Goal: Information Seeking & Learning: Learn about a topic

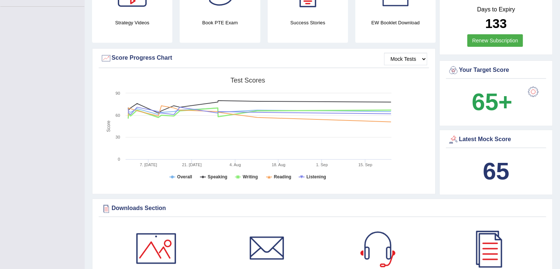
scroll to position [177, 0]
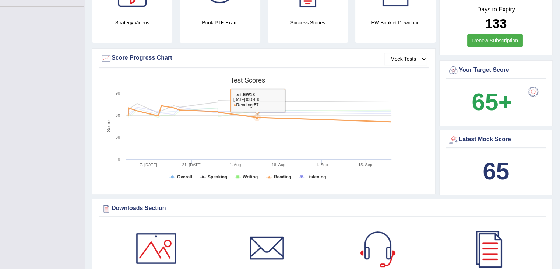
drag, startPoint x: 258, startPoint y: 115, endPoint x: 290, endPoint y: 117, distance: 32.4
click at [290, 117] on g at bounding box center [259, 111] width 270 height 21
click at [290, 117] on icon at bounding box center [259, 114] width 270 height 16
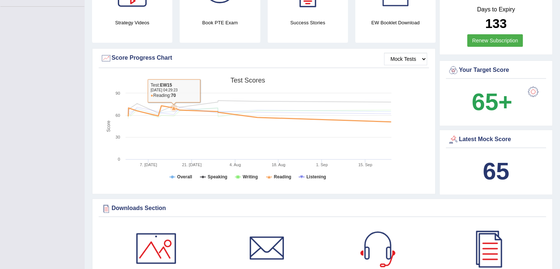
scroll to position [0, 0]
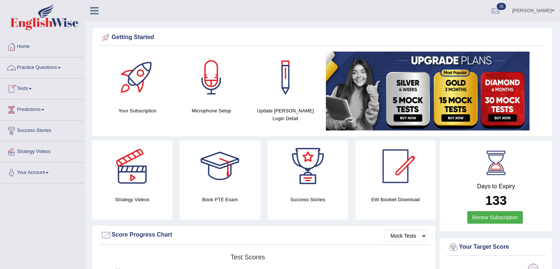
click at [54, 67] on link "Practice Questions" at bounding box center [42, 66] width 84 height 18
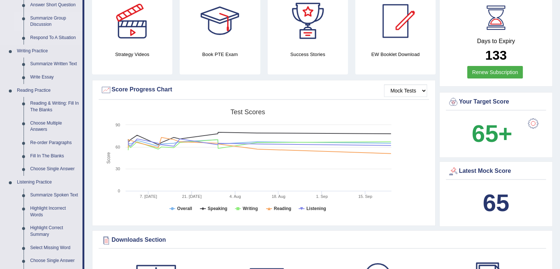
scroll to position [148, 0]
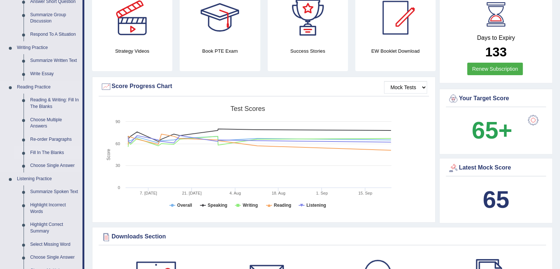
click at [51, 151] on link "Fill In The Blanks" at bounding box center [55, 152] width 56 height 13
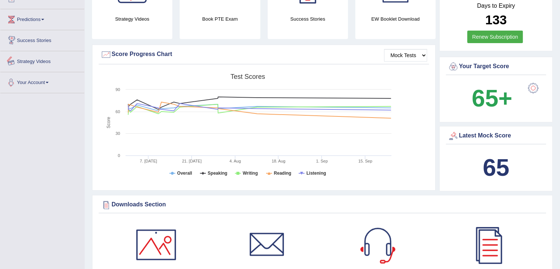
scroll to position [239, 0]
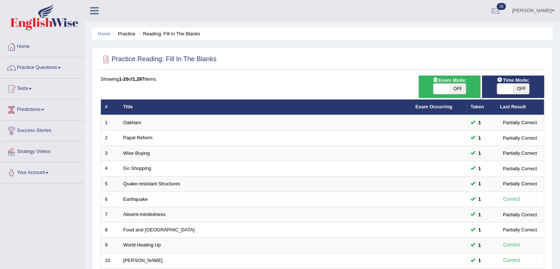
scroll to position [216, 0]
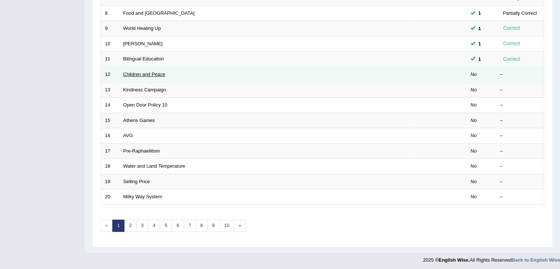
click at [141, 71] on link "Children and Peace" at bounding box center [144, 74] width 42 height 6
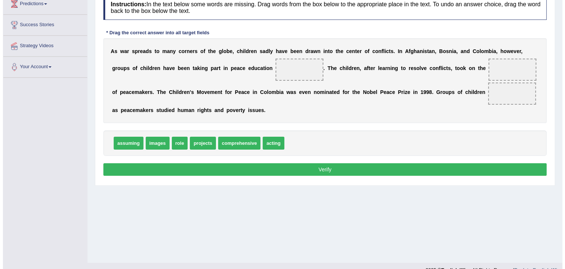
scroll to position [108, 0]
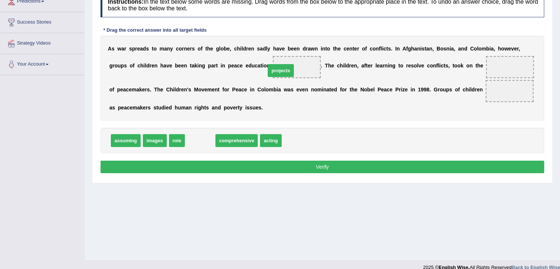
drag, startPoint x: 202, startPoint y: 142, endPoint x: 282, endPoint y: 73, distance: 106.7
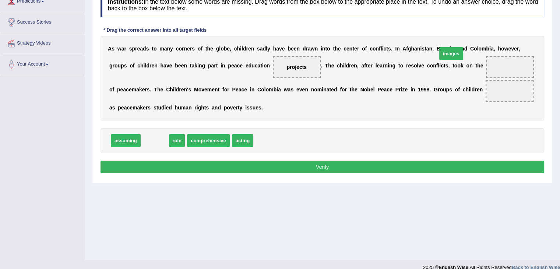
drag, startPoint x: 154, startPoint y: 140, endPoint x: 470, endPoint y: 63, distance: 325.5
click at [463, 60] on span "images" at bounding box center [451, 53] width 24 height 13
drag, startPoint x: 156, startPoint y: 140, endPoint x: 512, endPoint y: 67, distance: 363.7
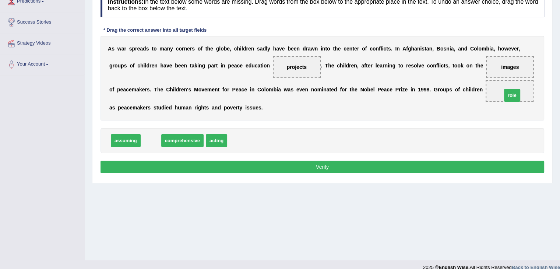
drag, startPoint x: 149, startPoint y: 139, endPoint x: 514, endPoint y: 92, distance: 367.8
click at [360, 168] on button "Verify" at bounding box center [323, 167] width 444 height 13
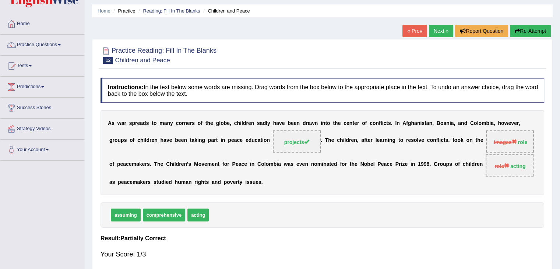
scroll to position [22, 0]
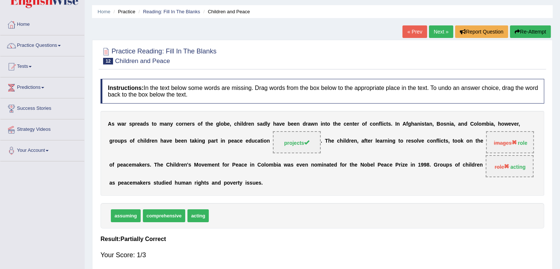
click at [440, 26] on link "Next »" at bounding box center [441, 31] width 24 height 13
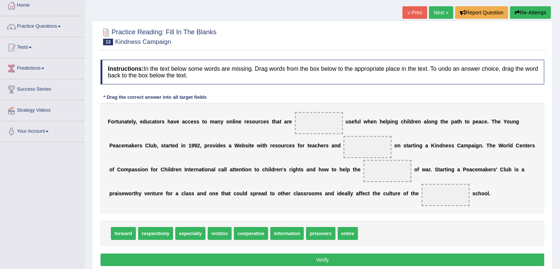
scroll to position [43, 0]
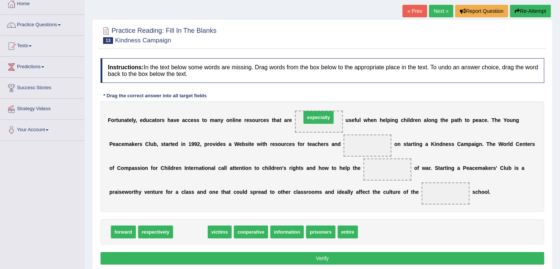
drag, startPoint x: 190, startPoint y: 231, endPoint x: 317, endPoint y: 116, distance: 171.2
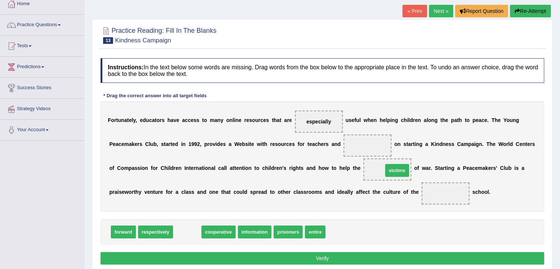
drag, startPoint x: 188, startPoint y: 234, endPoint x: 396, endPoint y: 173, distance: 216.1
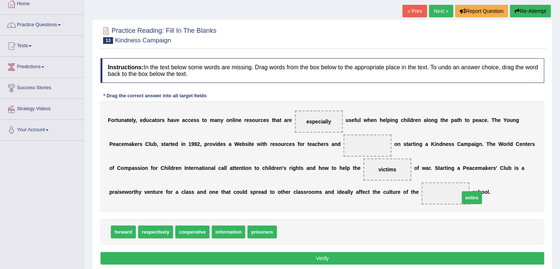
drag, startPoint x: 288, startPoint y: 232, endPoint x: 468, endPoint y: 197, distance: 183.7
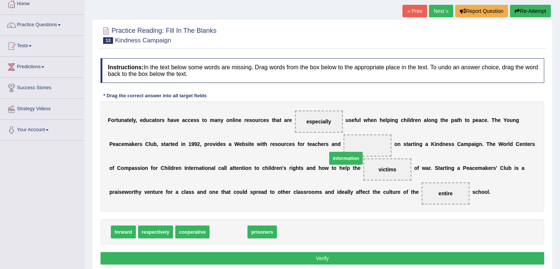
drag, startPoint x: 219, startPoint y: 229, endPoint x: 346, endPoint y: 149, distance: 149.9
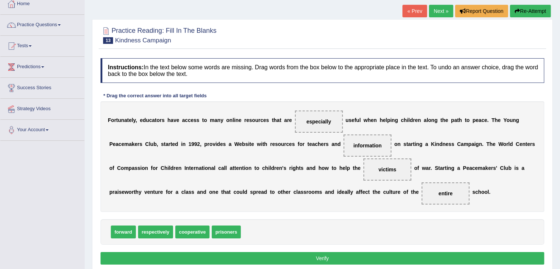
click at [283, 257] on button "Verify" at bounding box center [323, 258] width 444 height 13
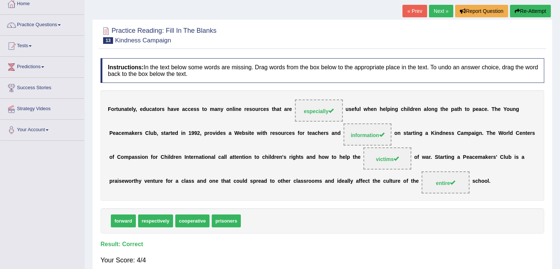
scroll to position [21, 0]
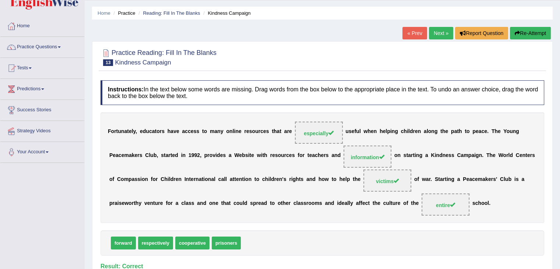
click at [434, 34] on link "Next »" at bounding box center [441, 33] width 24 height 13
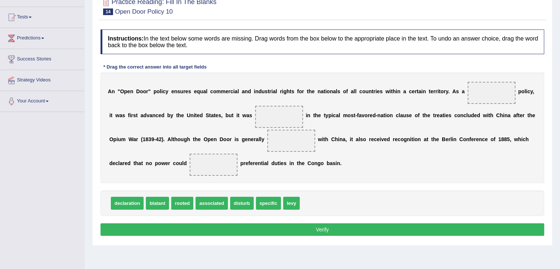
scroll to position [72, 0]
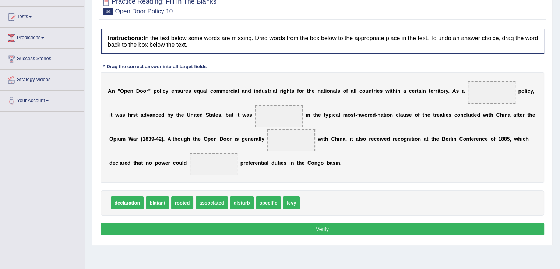
click at [267, 203] on span "specific" at bounding box center [268, 202] width 25 height 13
drag, startPoint x: 267, startPoint y: 203, endPoint x: 494, endPoint y: 101, distance: 249.5
drag, startPoint x: 262, startPoint y: 204, endPoint x: 208, endPoint y: 165, distance: 66.9
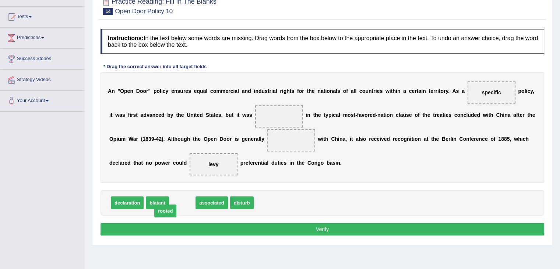
drag, startPoint x: 180, startPoint y: 202, endPoint x: 167, endPoint y: 208, distance: 13.7
drag, startPoint x: 179, startPoint y: 201, endPoint x: 290, endPoint y: 139, distance: 127.4
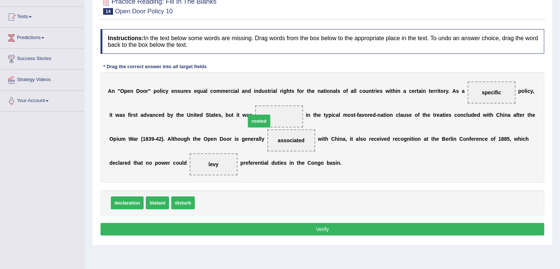
drag, startPoint x: 211, startPoint y: 202, endPoint x: 266, endPoint y: 121, distance: 98.4
click at [234, 229] on button "Verify" at bounding box center [323, 229] width 444 height 13
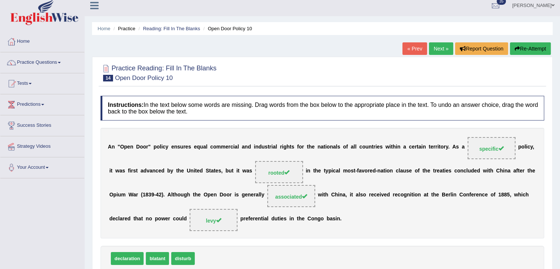
scroll to position [4, 0]
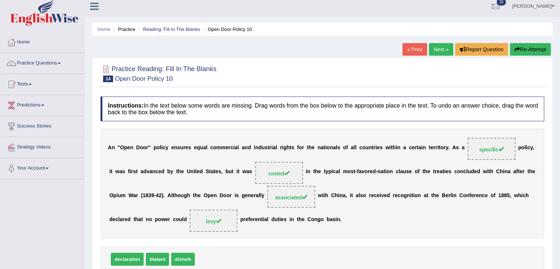
click at [437, 48] on link "Next »" at bounding box center [441, 49] width 24 height 13
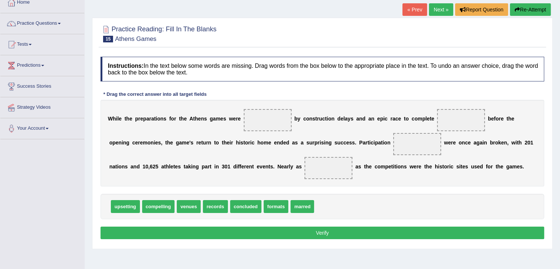
scroll to position [45, 0]
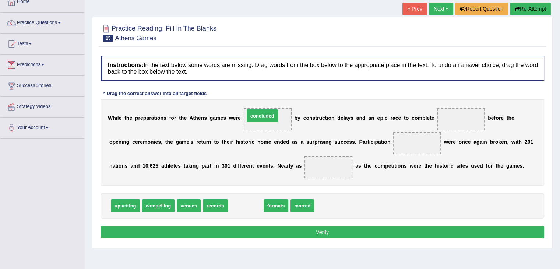
drag, startPoint x: 251, startPoint y: 202, endPoint x: 268, endPoint y: 113, distance: 91.0
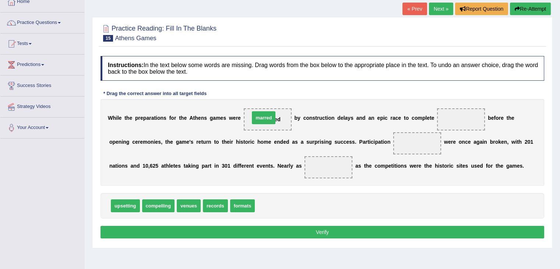
drag, startPoint x: 269, startPoint y: 205, endPoint x: 264, endPoint y: 116, distance: 88.5
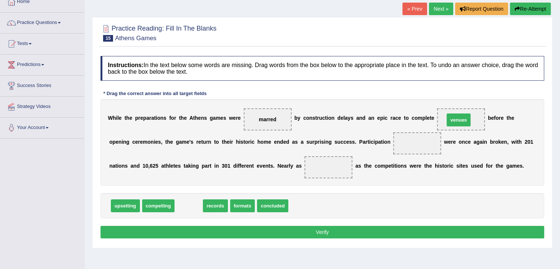
drag, startPoint x: 191, startPoint y: 204, endPoint x: 459, endPoint y: 117, distance: 282.0
drag, startPoint x: 189, startPoint y: 204, endPoint x: 417, endPoint y: 144, distance: 235.9
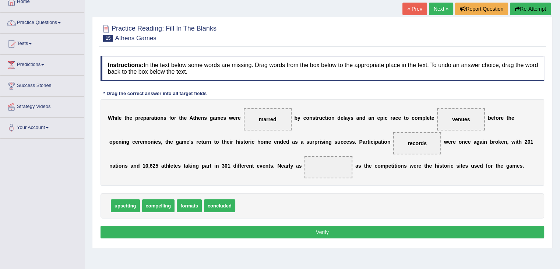
click at [224, 202] on span "concluded" at bounding box center [219, 205] width 31 height 13
drag, startPoint x: 224, startPoint y: 202, endPoint x: 341, endPoint y: 162, distance: 123.9
click at [249, 235] on button "Verify" at bounding box center [323, 232] width 444 height 13
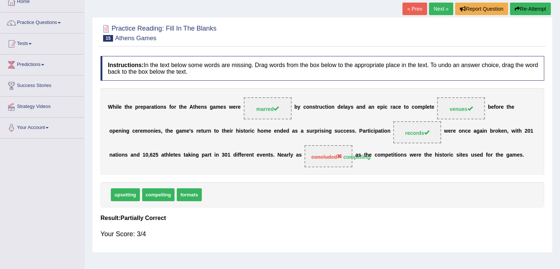
scroll to position [0, 0]
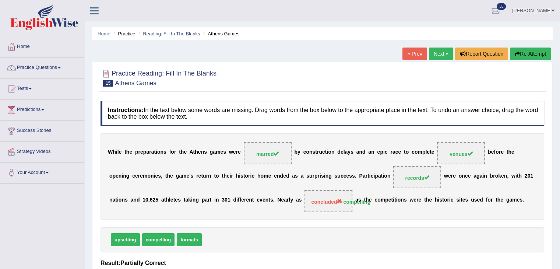
click at [441, 47] on div "Home Practice Reading: Fill In The Blanks Athens Games « Prev Next » Report Que…" at bounding box center [322, 184] width 475 height 368
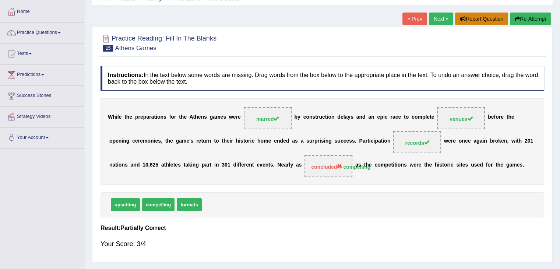
scroll to position [17, 0]
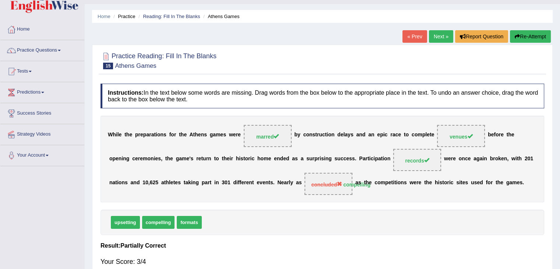
click at [438, 35] on link "Next »" at bounding box center [441, 36] width 24 height 13
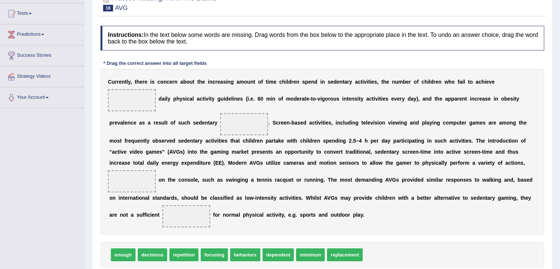
scroll to position [77, 0]
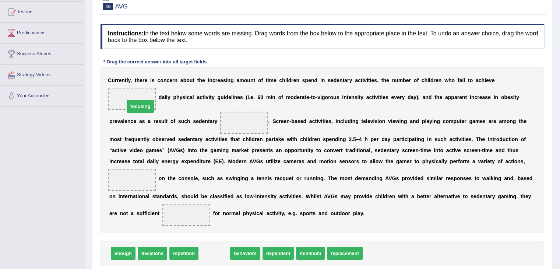
drag, startPoint x: 216, startPoint y: 254, endPoint x: 142, endPoint y: 107, distance: 164.5
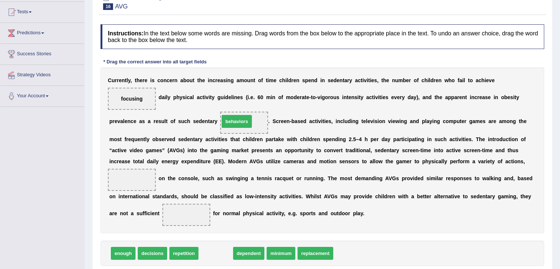
drag, startPoint x: 207, startPoint y: 254, endPoint x: 228, endPoint y: 123, distance: 133.1
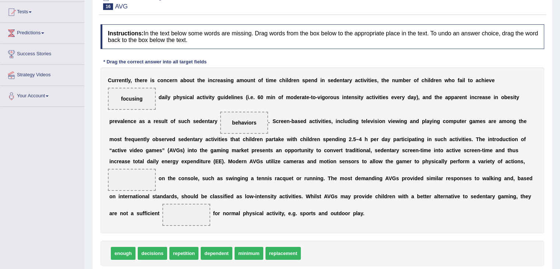
click at [209, 254] on span "dependent" at bounding box center [217, 253] width 32 height 13
drag, startPoint x: 209, startPoint y: 254, endPoint x: 133, endPoint y: 180, distance: 106.0
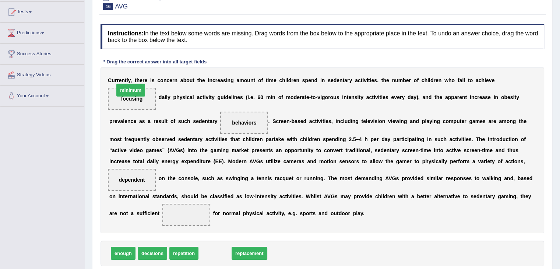
drag, startPoint x: 219, startPoint y: 254, endPoint x: 135, endPoint y: 95, distance: 179.2
click at [148, 251] on span "decisions" at bounding box center [152, 253] width 29 height 13
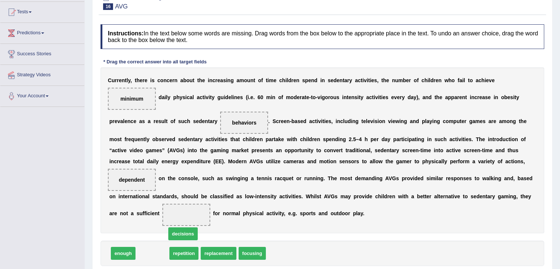
drag, startPoint x: 148, startPoint y: 251, endPoint x: 191, endPoint y: 223, distance: 51.5
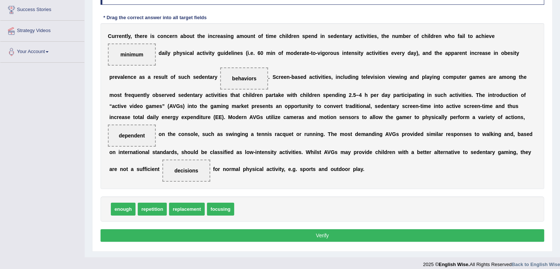
scroll to position [121, 0]
click at [221, 227] on div "Instructions: In the text below some words are missing. Drag words from the box…" at bounding box center [322, 111] width 447 height 271
click at [222, 235] on button "Verify" at bounding box center [323, 235] width 444 height 13
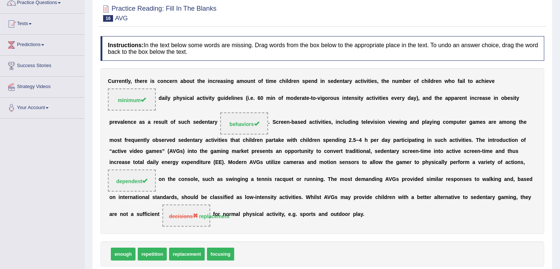
scroll to position [0, 0]
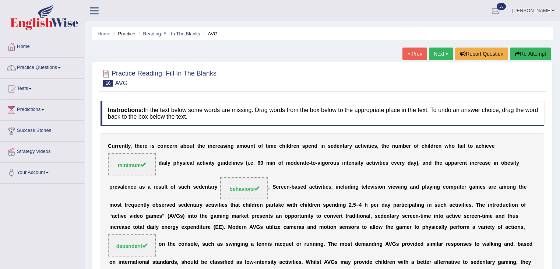
click at [436, 47] on link "Next »" at bounding box center [441, 53] width 24 height 13
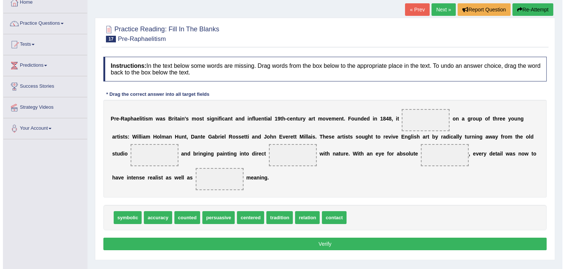
scroll to position [45, 0]
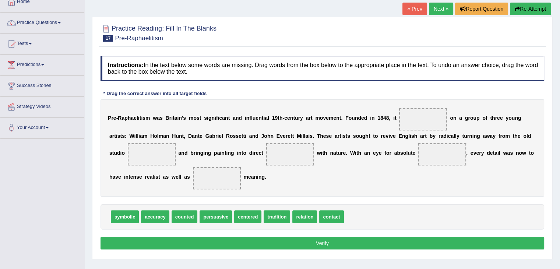
click at [436, 47] on div "Practice Reading: Fill In The Blanks 17 Pre-Raphaelitism Instructions: In the t…" at bounding box center [322, 138] width 461 height 242
click at [251, 215] on span "centered" at bounding box center [247, 216] width 27 height 13
drag, startPoint x: 253, startPoint y: 215, endPoint x: 419, endPoint y: 120, distance: 190.6
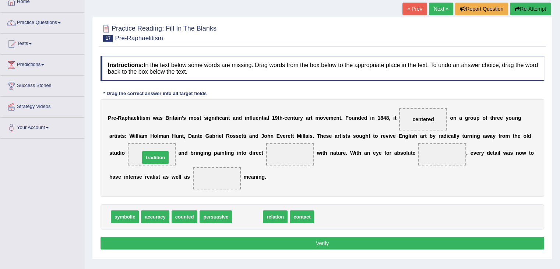
drag, startPoint x: 241, startPoint y: 216, endPoint x: 150, endPoint y: 156, distance: 109.4
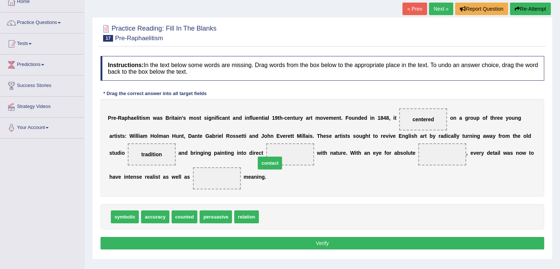
drag, startPoint x: 266, startPoint y: 215, endPoint x: 269, endPoint y: 159, distance: 55.7
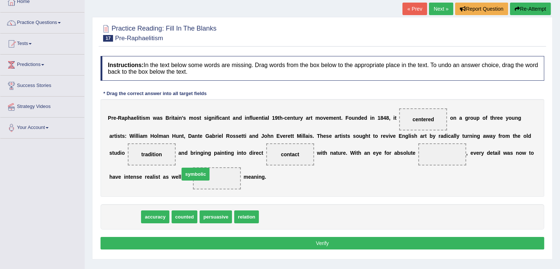
drag, startPoint x: 125, startPoint y: 217, endPoint x: 211, endPoint y: 177, distance: 94.4
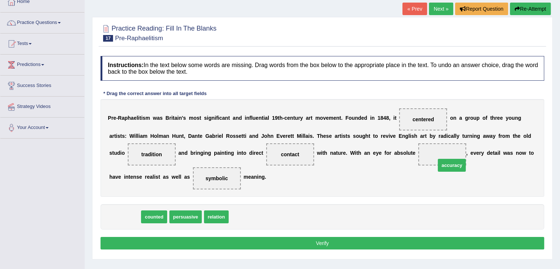
drag, startPoint x: 132, startPoint y: 221, endPoint x: 461, endPoint y: 169, distance: 333.1
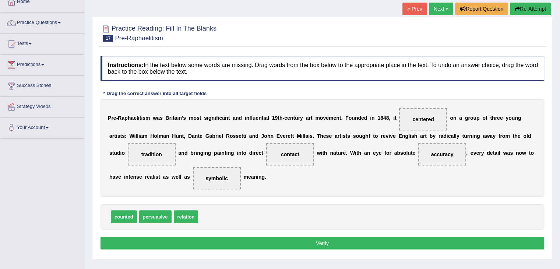
click at [262, 241] on button "Verify" at bounding box center [323, 243] width 444 height 13
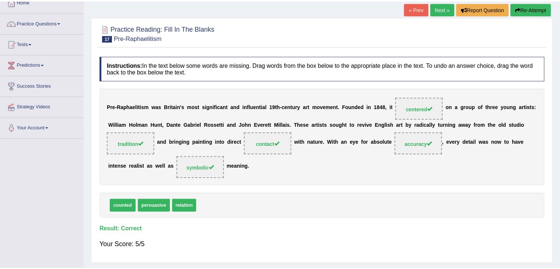
scroll to position [0, 0]
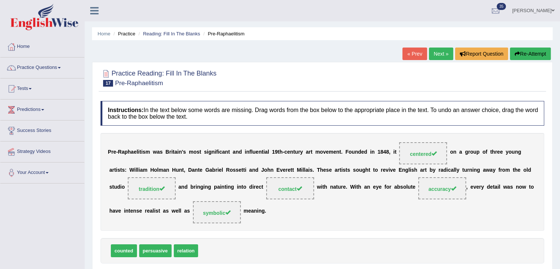
click at [435, 52] on link "Next »" at bounding box center [441, 53] width 24 height 13
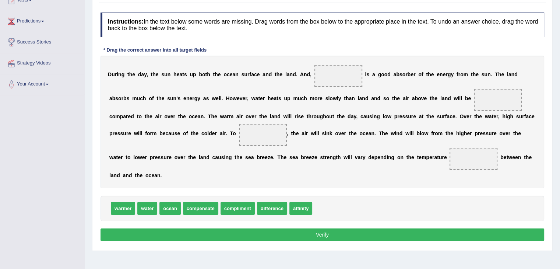
scroll to position [89, 0]
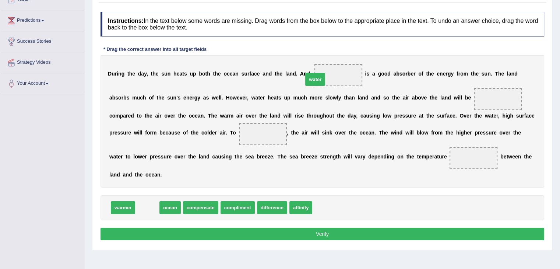
drag, startPoint x: 142, startPoint y: 211, endPoint x: 310, endPoint y: 83, distance: 211.5
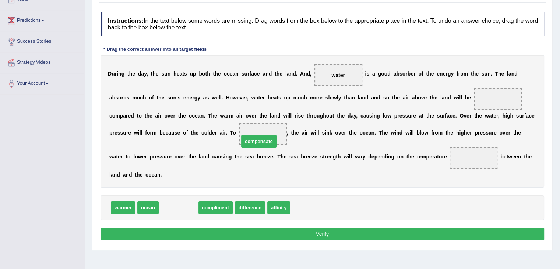
drag, startPoint x: 174, startPoint y: 206, endPoint x: 255, endPoint y: 140, distance: 104.1
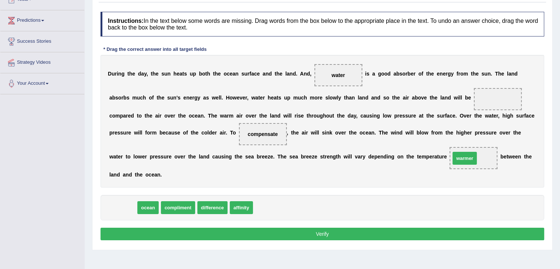
drag, startPoint x: 119, startPoint y: 206, endPoint x: 472, endPoint y: 155, distance: 356.7
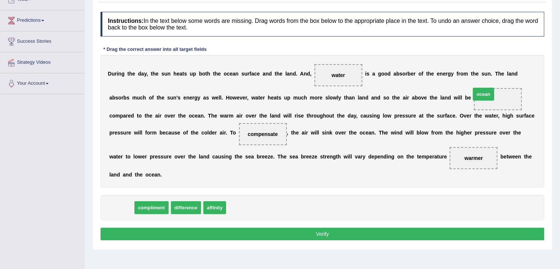
drag, startPoint x: 127, startPoint y: 208, endPoint x: 489, endPoint y: 96, distance: 379.2
click at [276, 234] on button "Verify" at bounding box center [323, 234] width 444 height 13
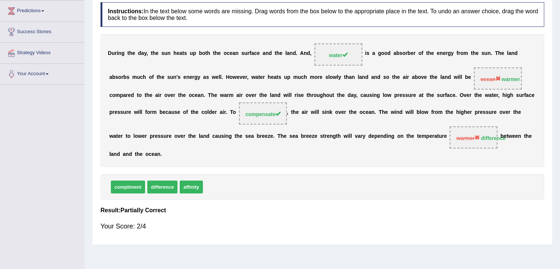
scroll to position [0, 0]
